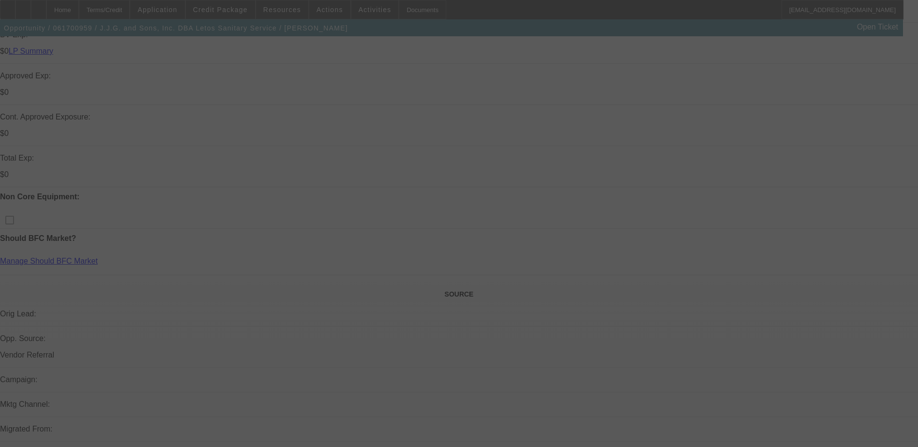
scroll to position [167, 0]
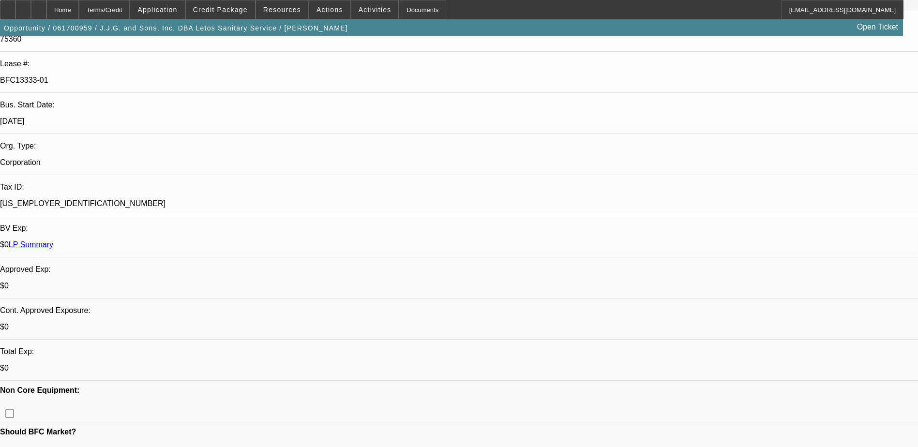
select select "0"
select select "2"
select select "0"
select select "2"
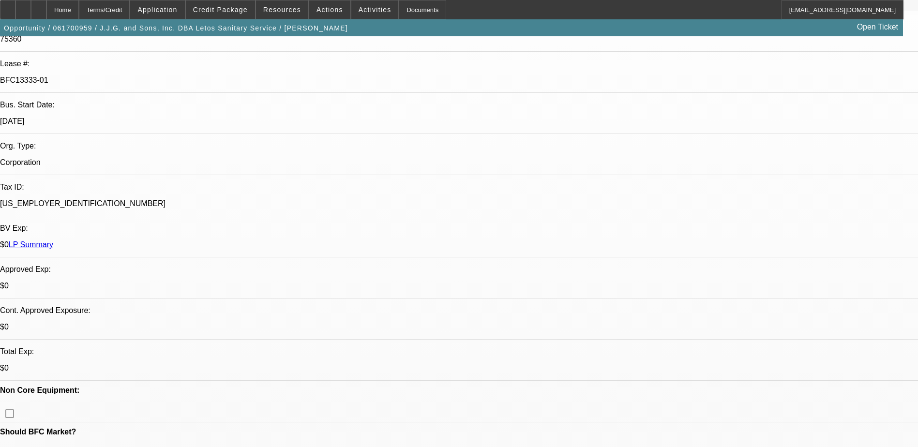
select select "0"
select select "2"
select select "0"
select select "1"
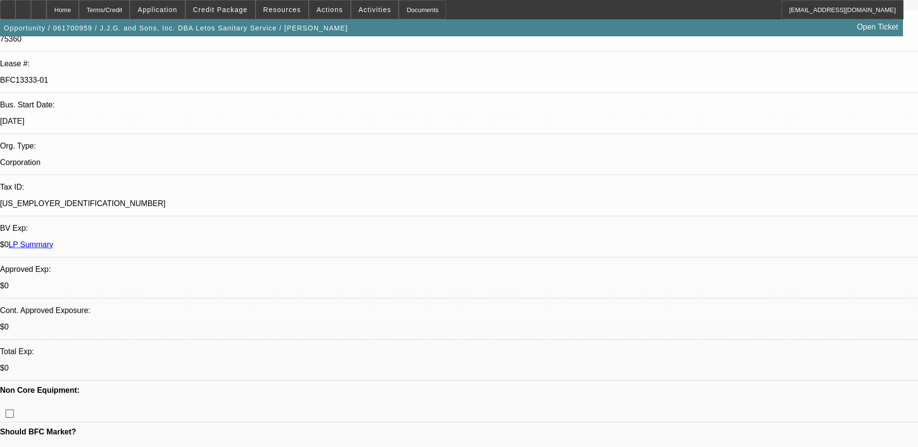
select select "2"
select select "6"
select select "1"
select select "2"
select select "6"
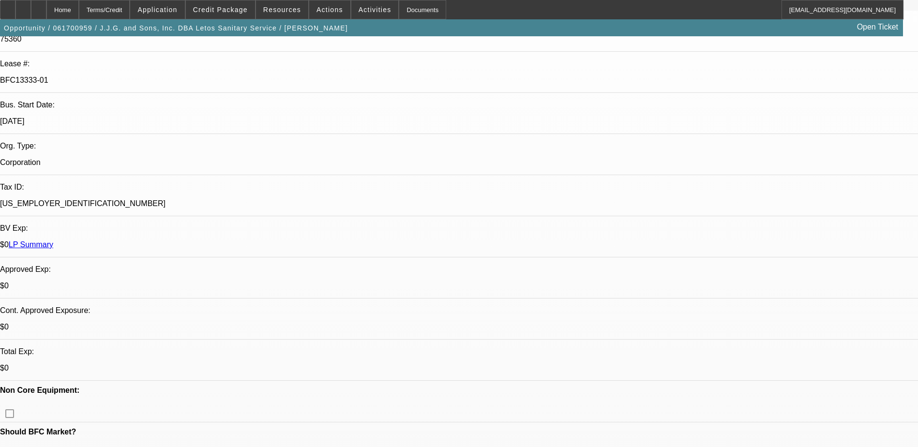
select select "1"
select select "2"
select select "6"
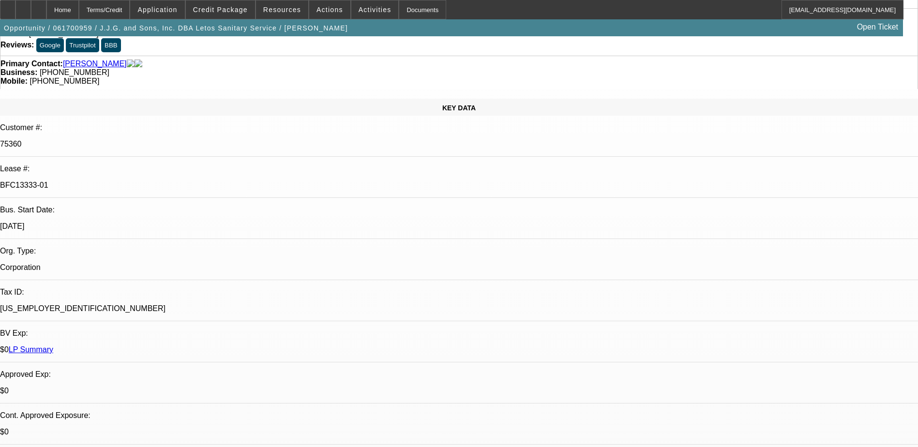
scroll to position [0, 0]
